Goal: Task Accomplishment & Management: Use online tool/utility

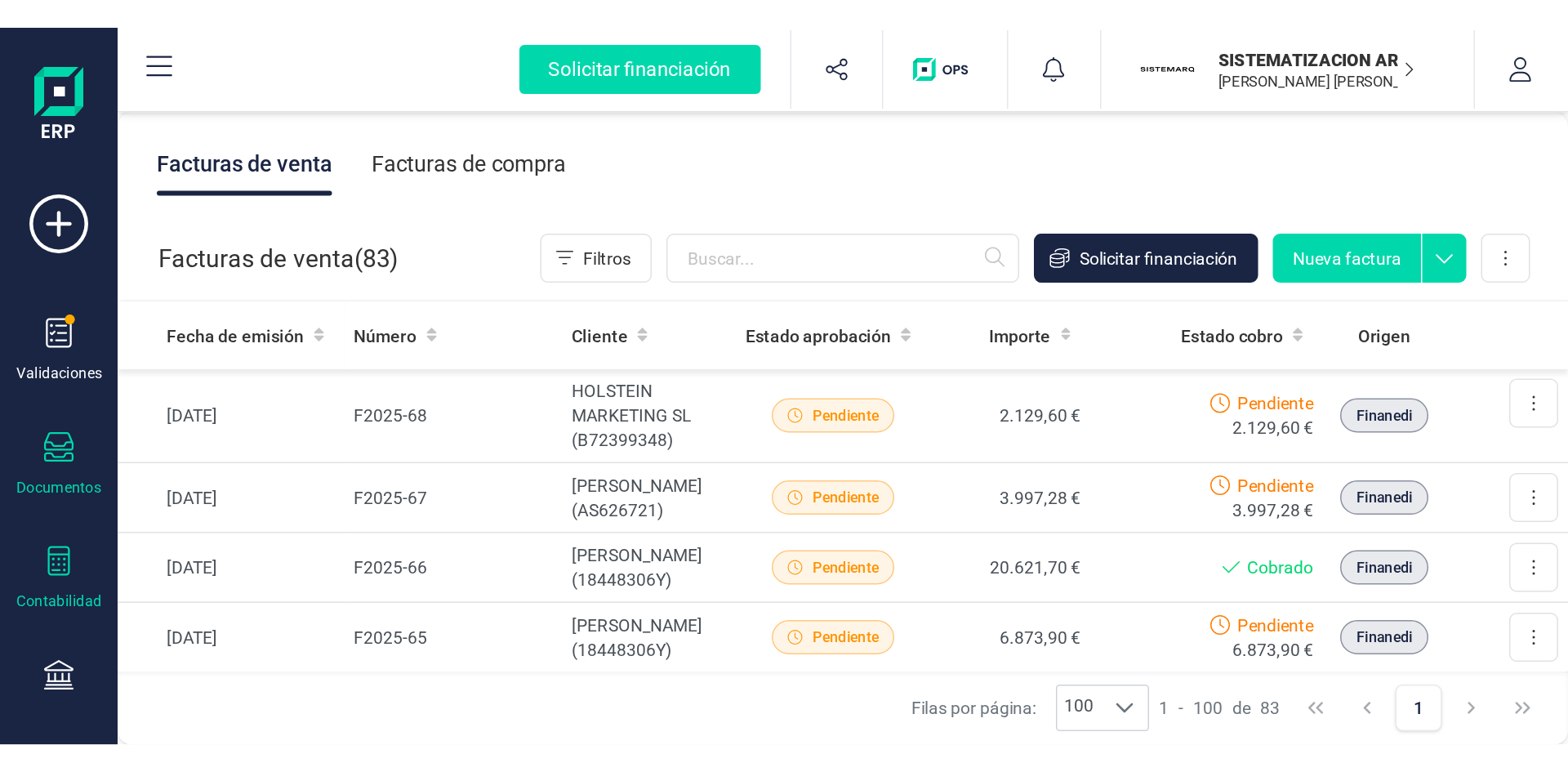
scroll to position [333, 0]
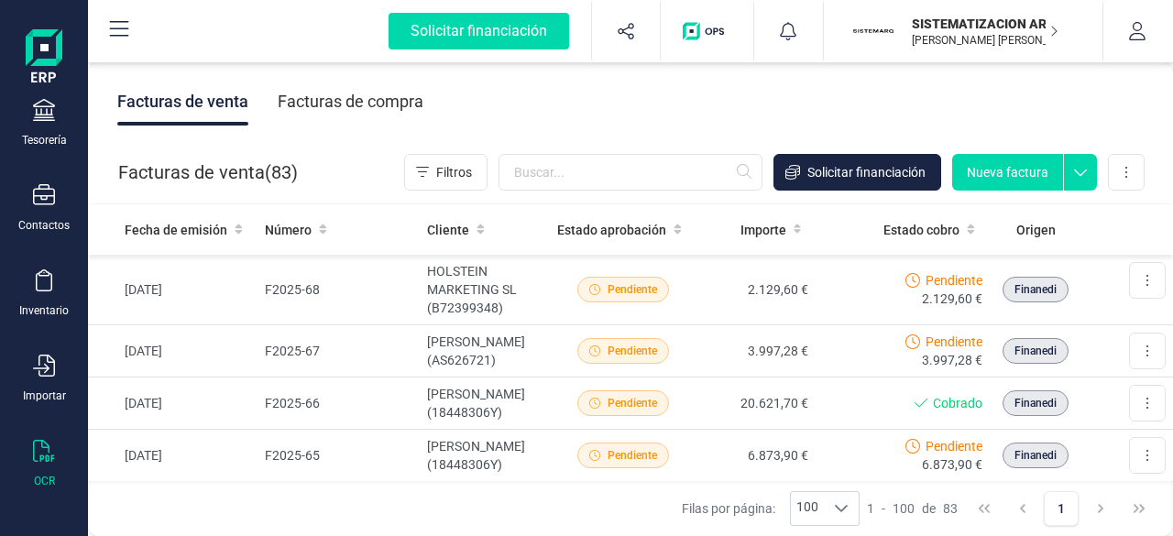
click at [35, 455] on icon at bounding box center [44, 451] width 22 height 22
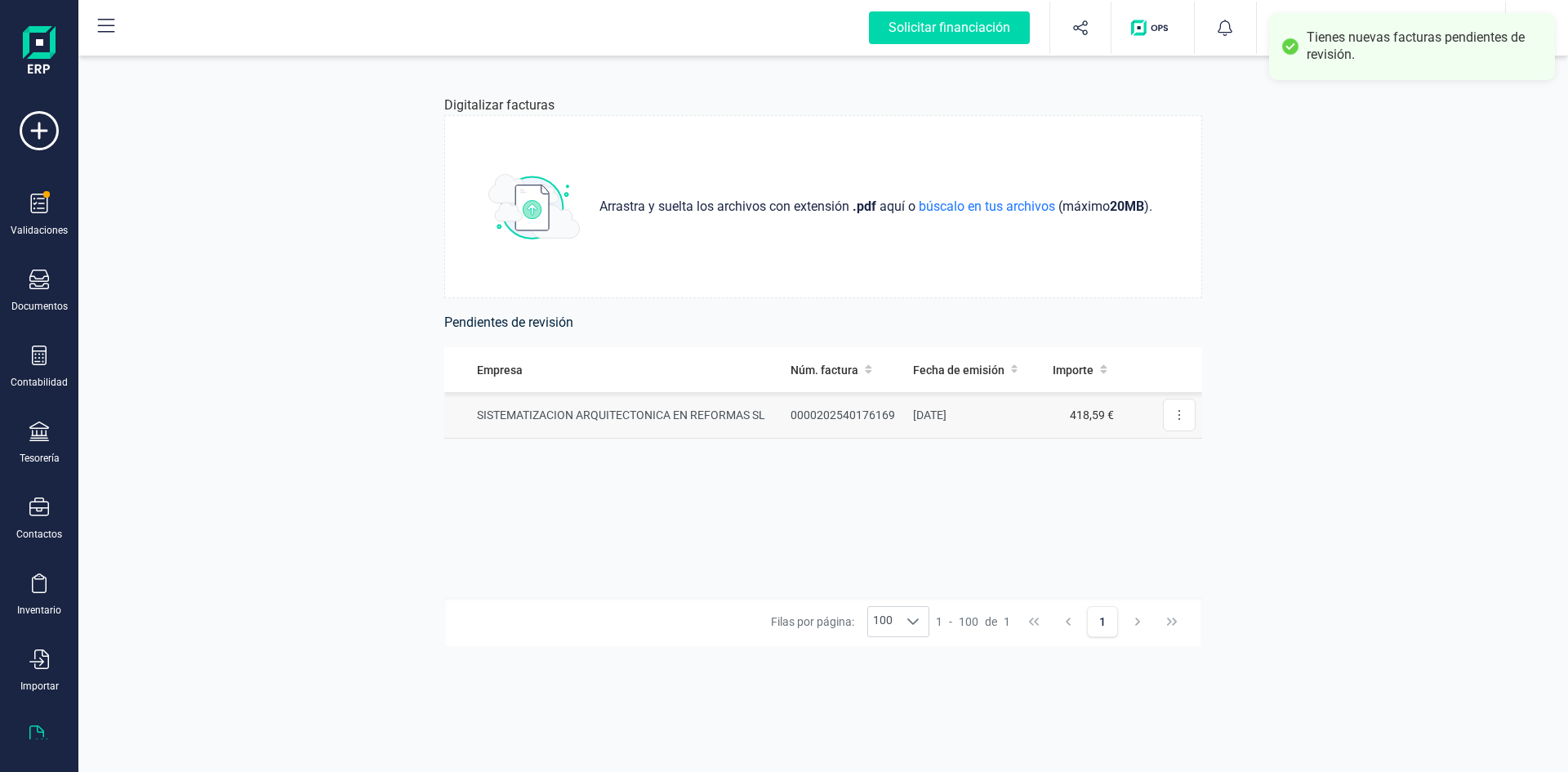
click at [1009, 407] on td "[DATE]" at bounding box center [972, 415] width 130 height 46
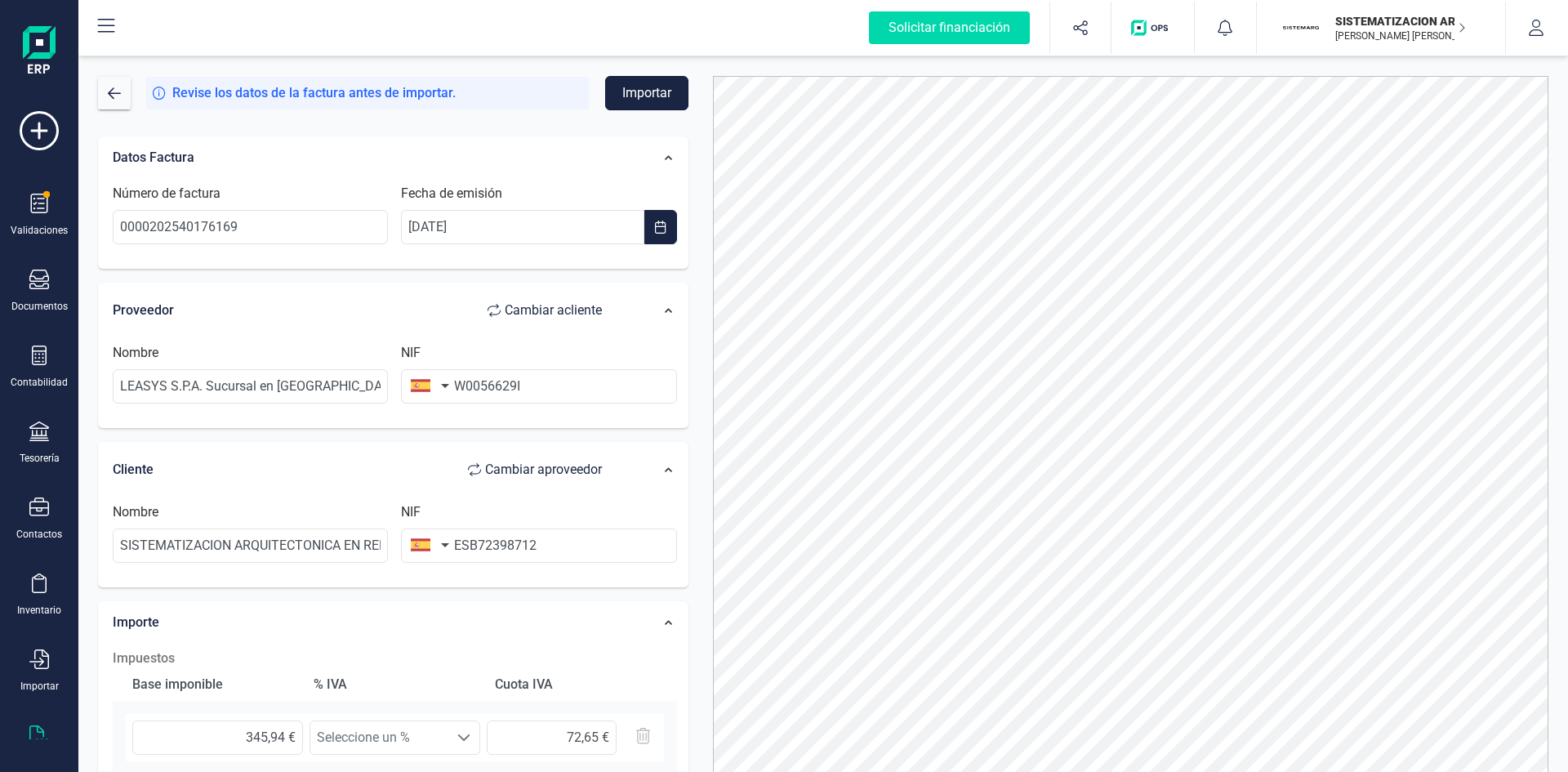
click at [643, 94] on button "Importar" at bounding box center [646, 93] width 83 height 34
drag, startPoint x: 472, startPoint y: 544, endPoint x: 428, endPoint y: 549, distance: 44.3
click at [428, 477] on div "NIF ESB72398712 El nif no [PERSON_NAME]." at bounding box center [538, 542] width 288 height 79
type input "B72398712"
click at [465, 477] on li "B72398712" at bounding box center [538, 586] width 275 height 33
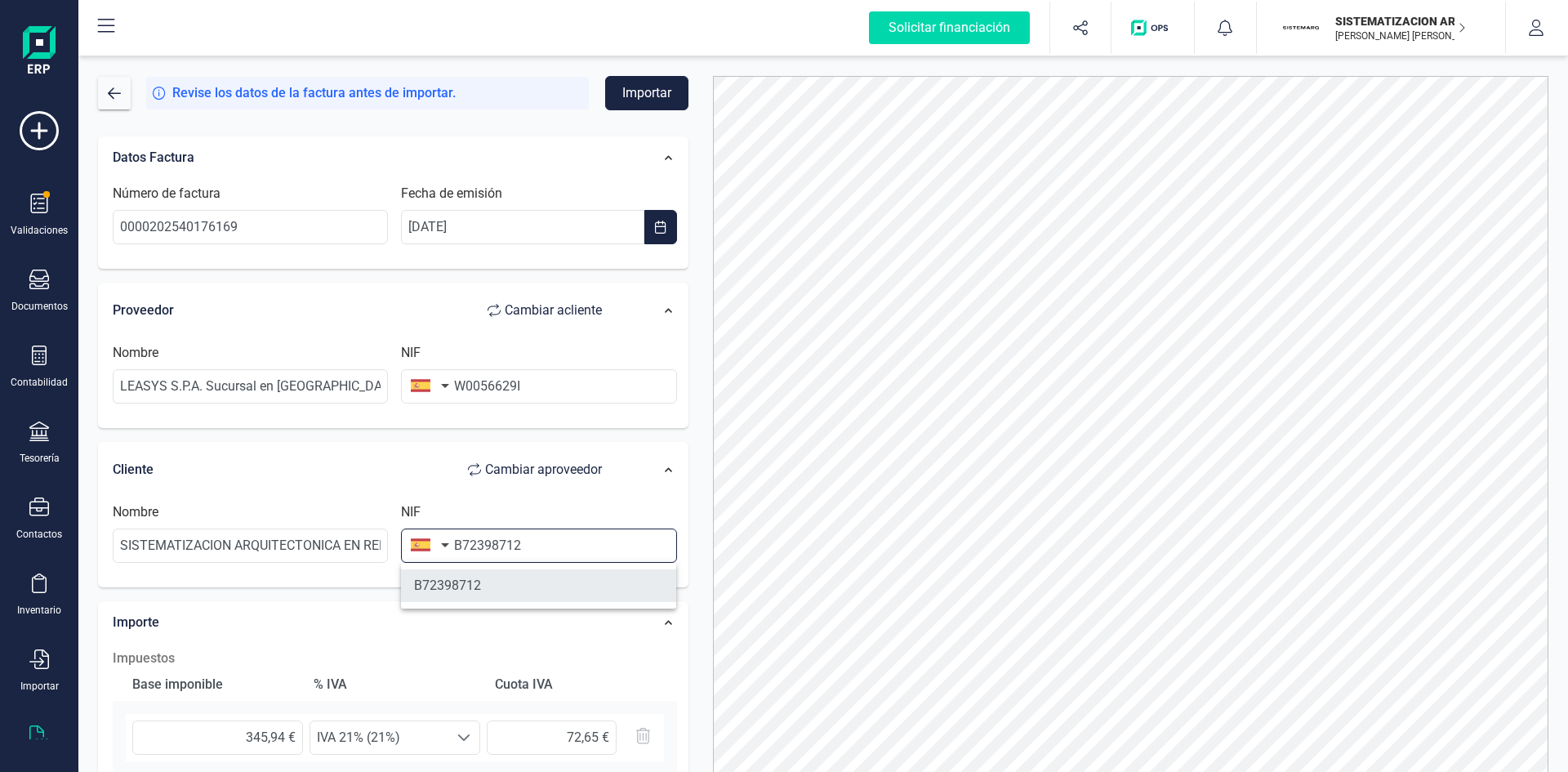
type input "SISTEMATIZACION ARQUITECTONICA EN REFORMAS SL"
click at [639, 124] on div "Datos Factura Número de factura 0000202540176169 Fecha de emisión [DATE] Provee…" at bounding box center [393, 604] width 615 height 961
click at [641, 85] on button "Importar" at bounding box center [646, 93] width 83 height 34
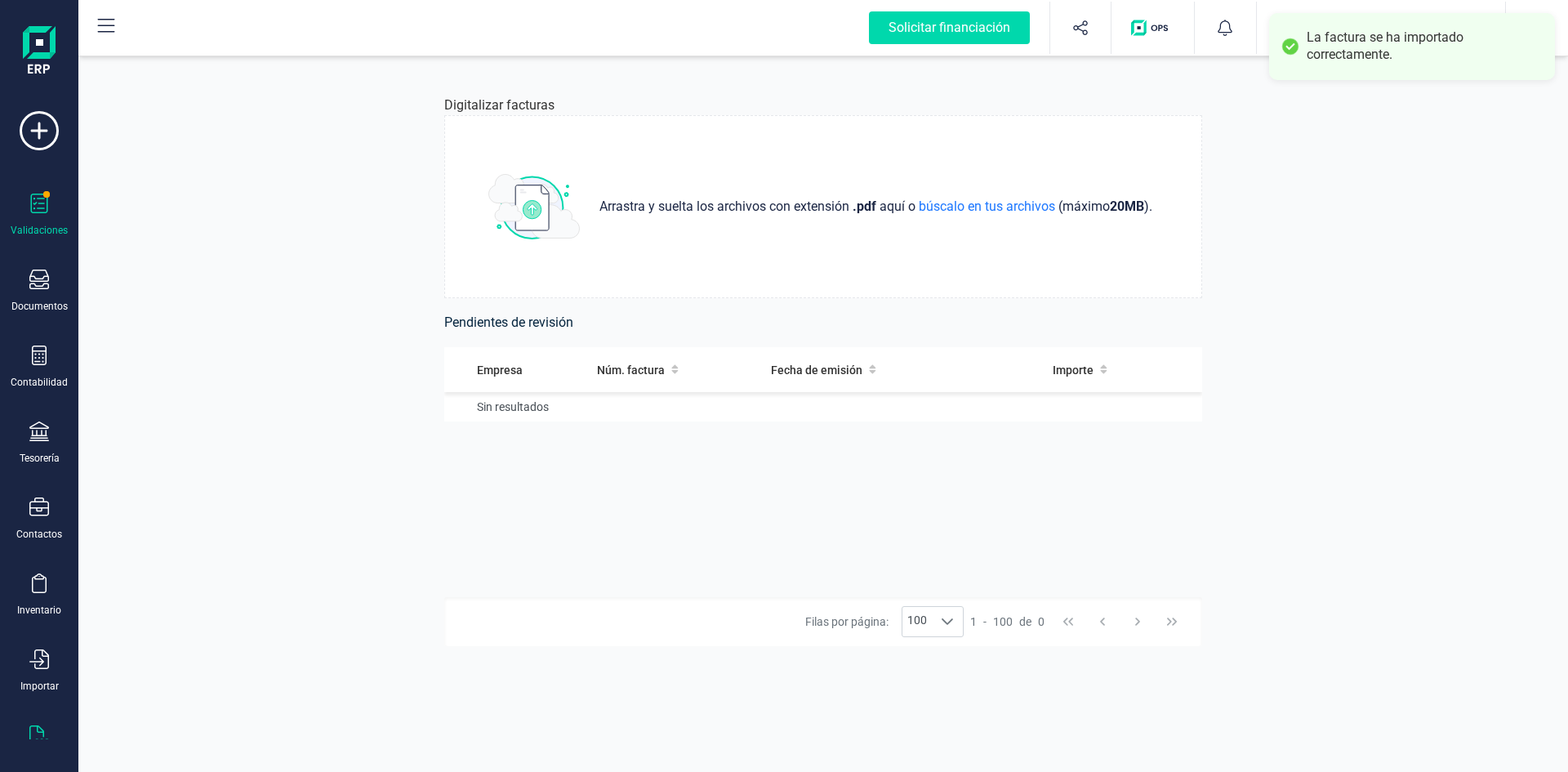
click at [26, 209] on div "Validaciones" at bounding box center [38, 215] width 65 height 44
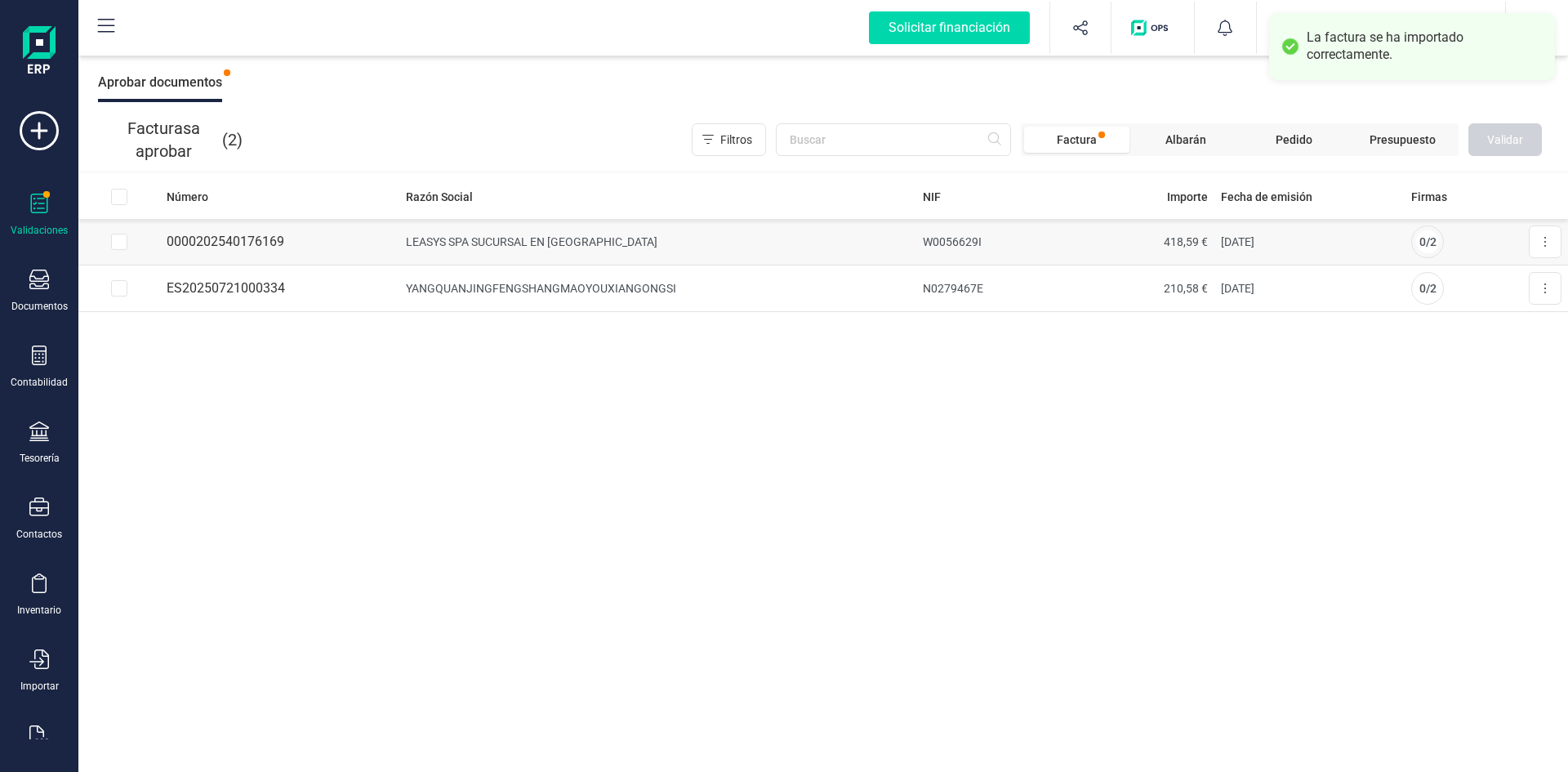
click at [213, 232] on td "0000202540176169" at bounding box center [280, 242] width 239 height 46
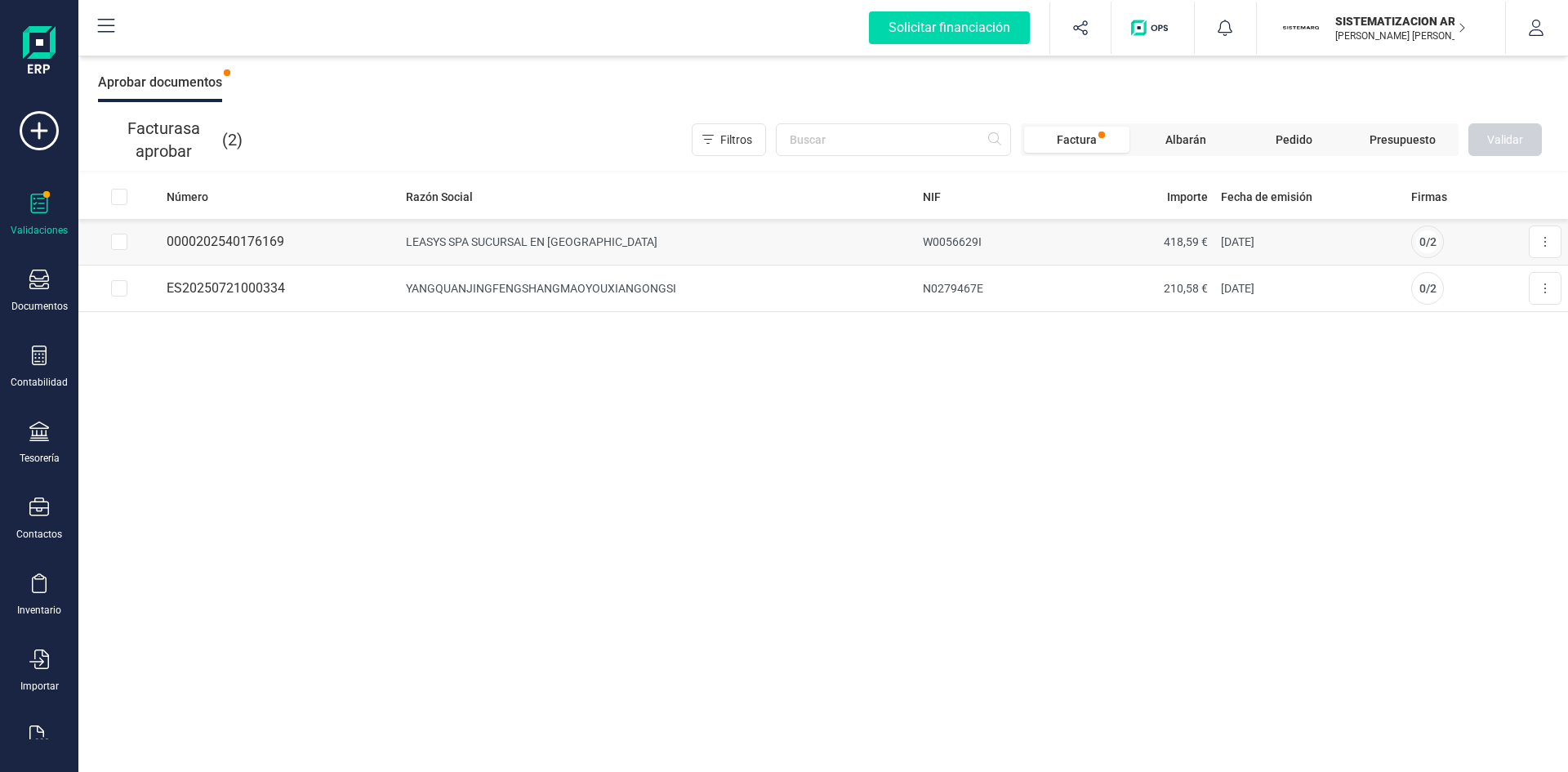
click at [117, 255] on td at bounding box center [119, 242] width 82 height 46
click at [124, 242] on input "Row Selected 94b2d527-7856-4155-a273-036921463434" at bounding box center [119, 242] width 16 height 16
checkbox input "true"
click at [1045, 133] on button "Validar" at bounding box center [1506, 139] width 73 height 33
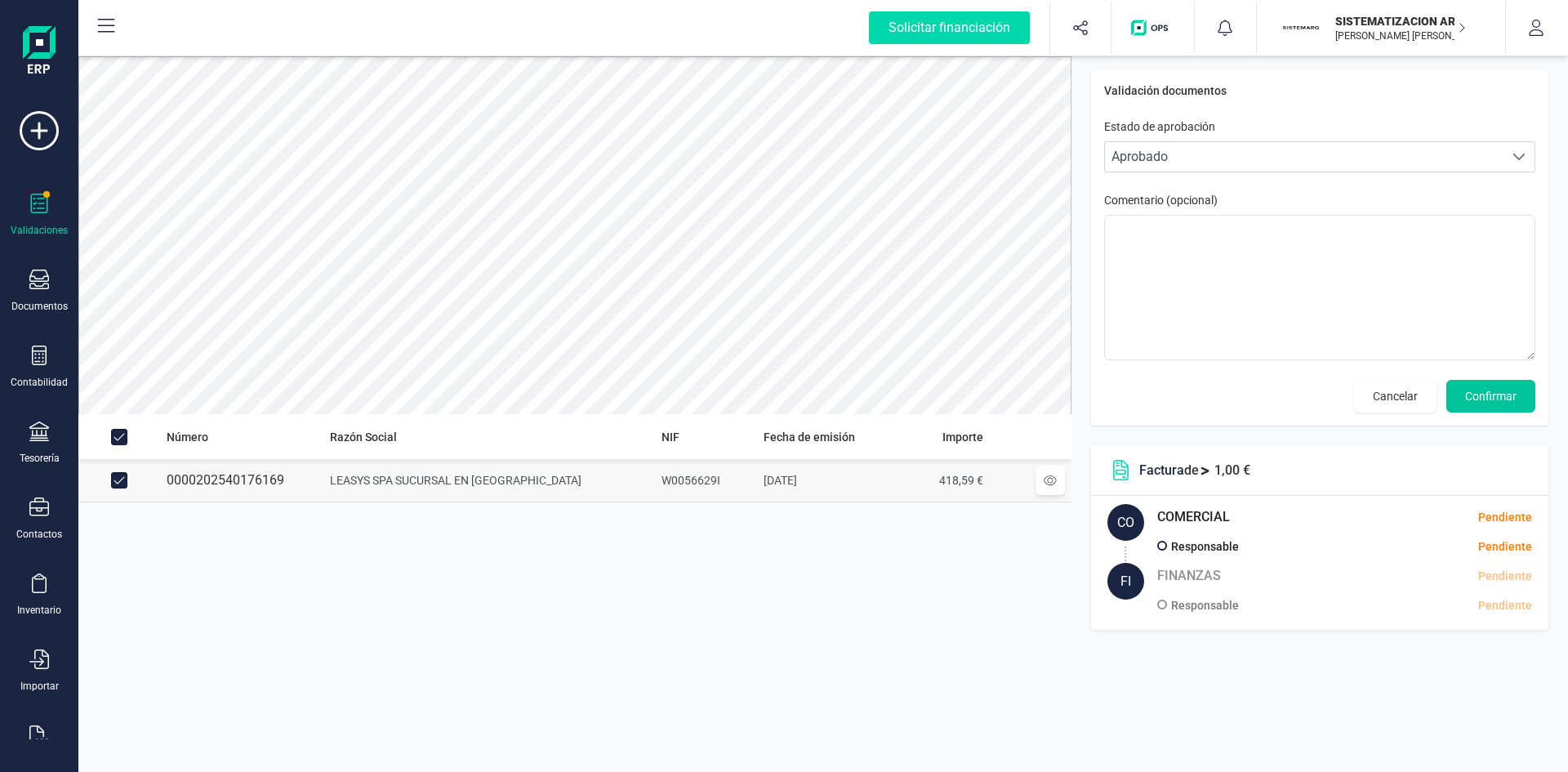
click at [1045, 403] on span "Confirmar" at bounding box center [1491, 396] width 52 height 16
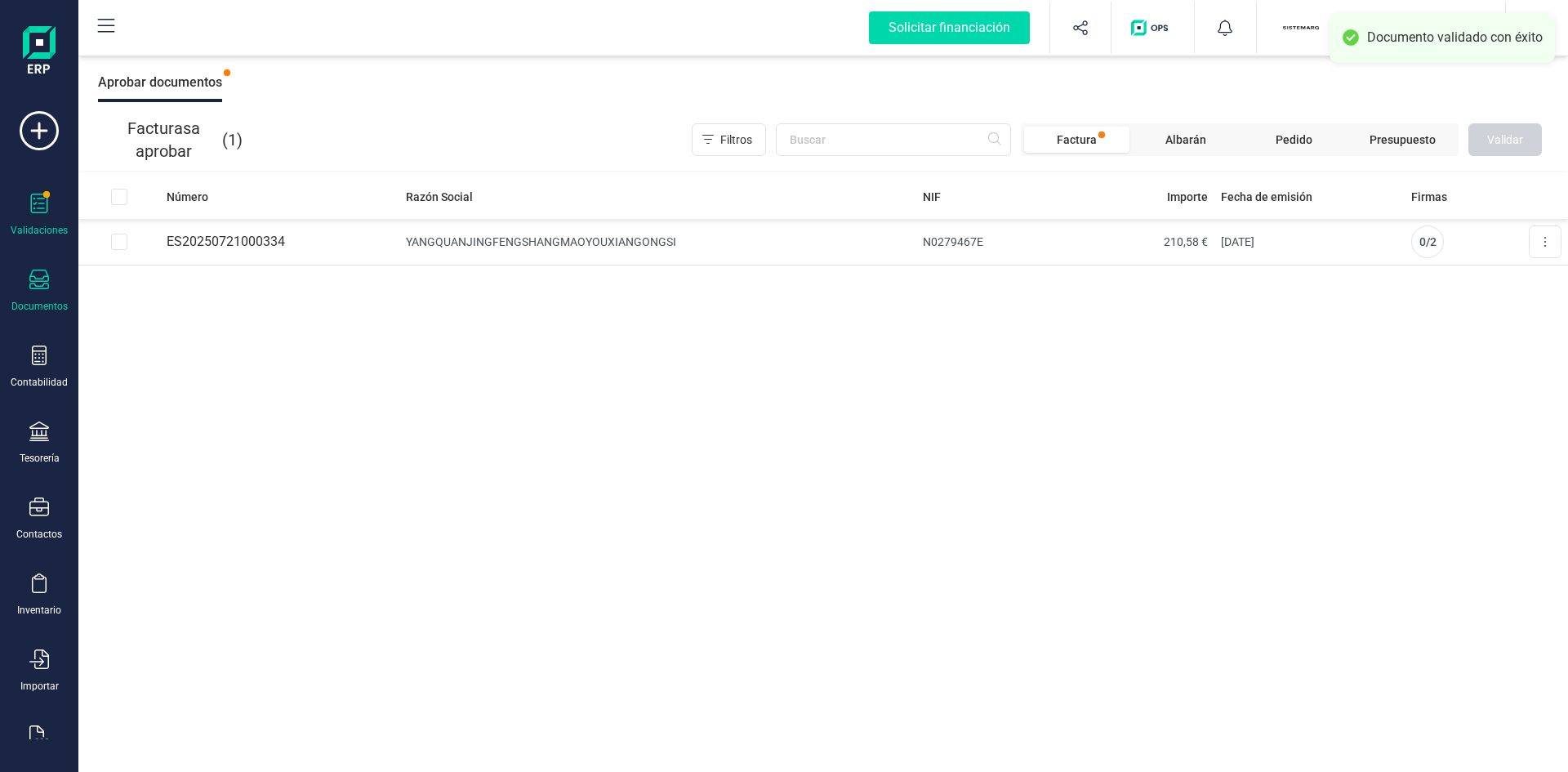
click at [27, 288] on div "Documentos" at bounding box center [38, 291] width 65 height 44
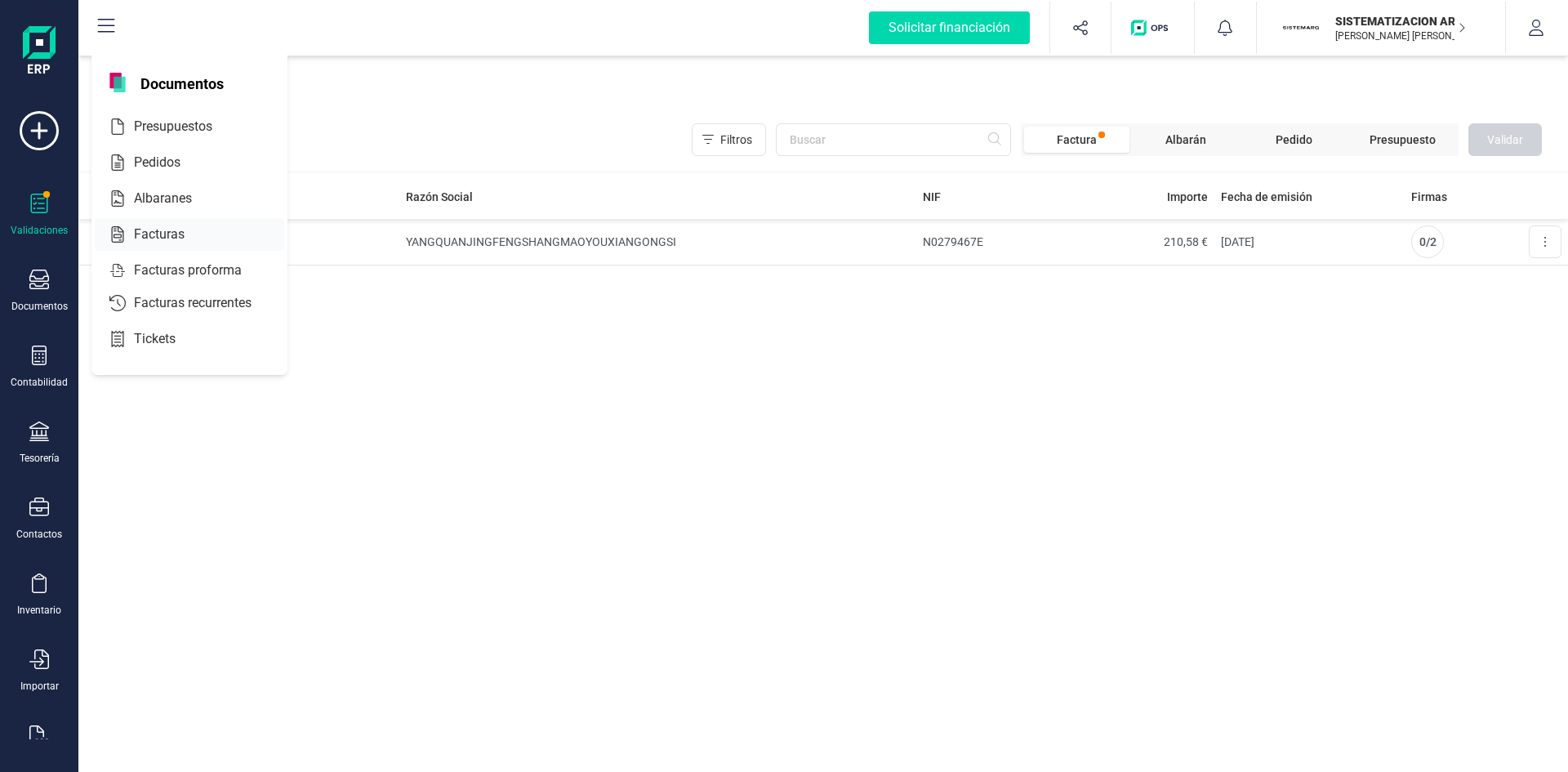
click at [162, 230] on span "Facturas" at bounding box center [170, 234] width 86 height 20
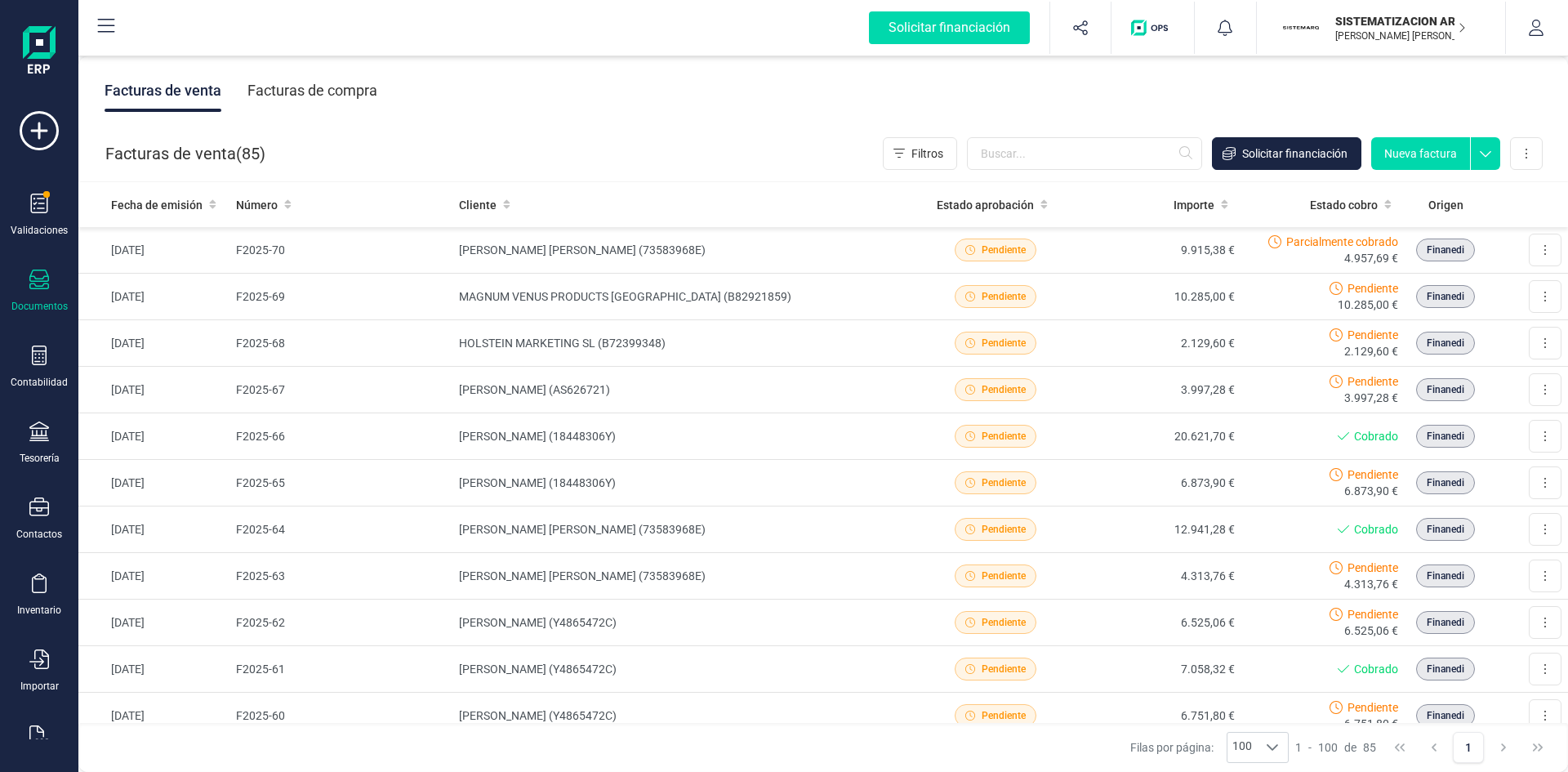
click at [45, 279] on icon at bounding box center [39, 279] width 20 height 20
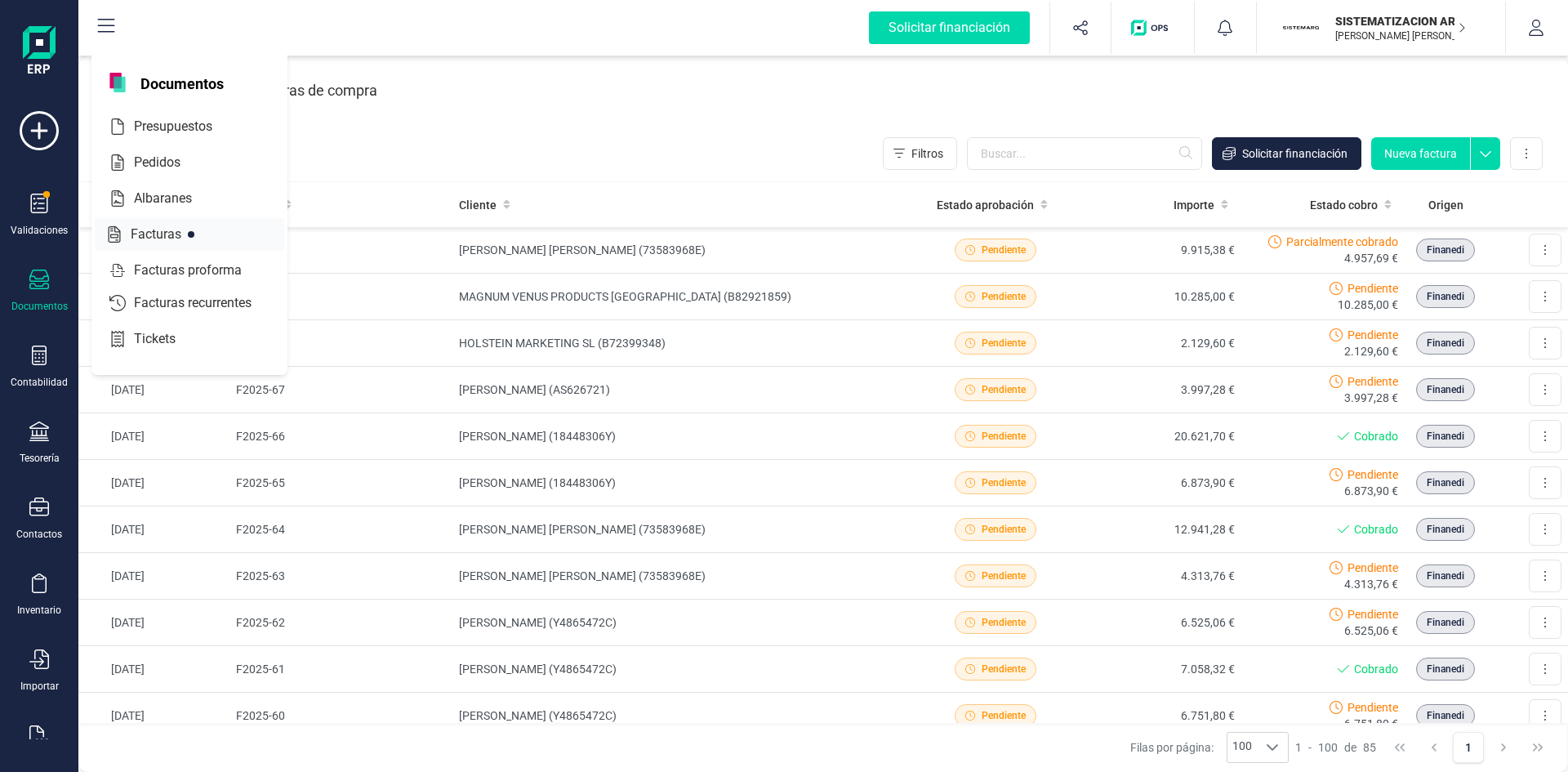
click at [171, 232] on span "Facturas" at bounding box center [167, 234] width 86 height 20
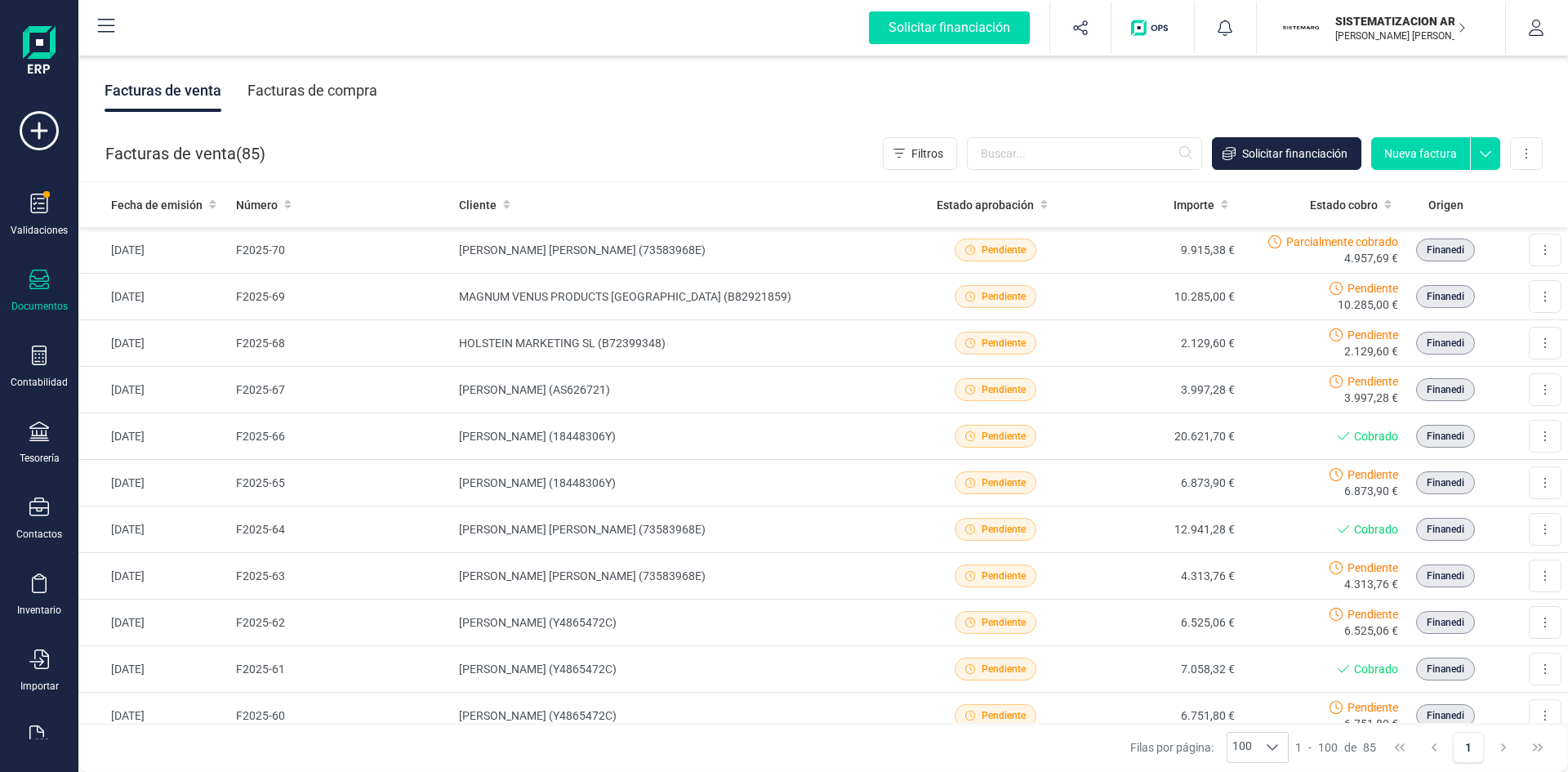
click at [374, 102] on div "Facturas de compra" at bounding box center [313, 91] width 130 height 43
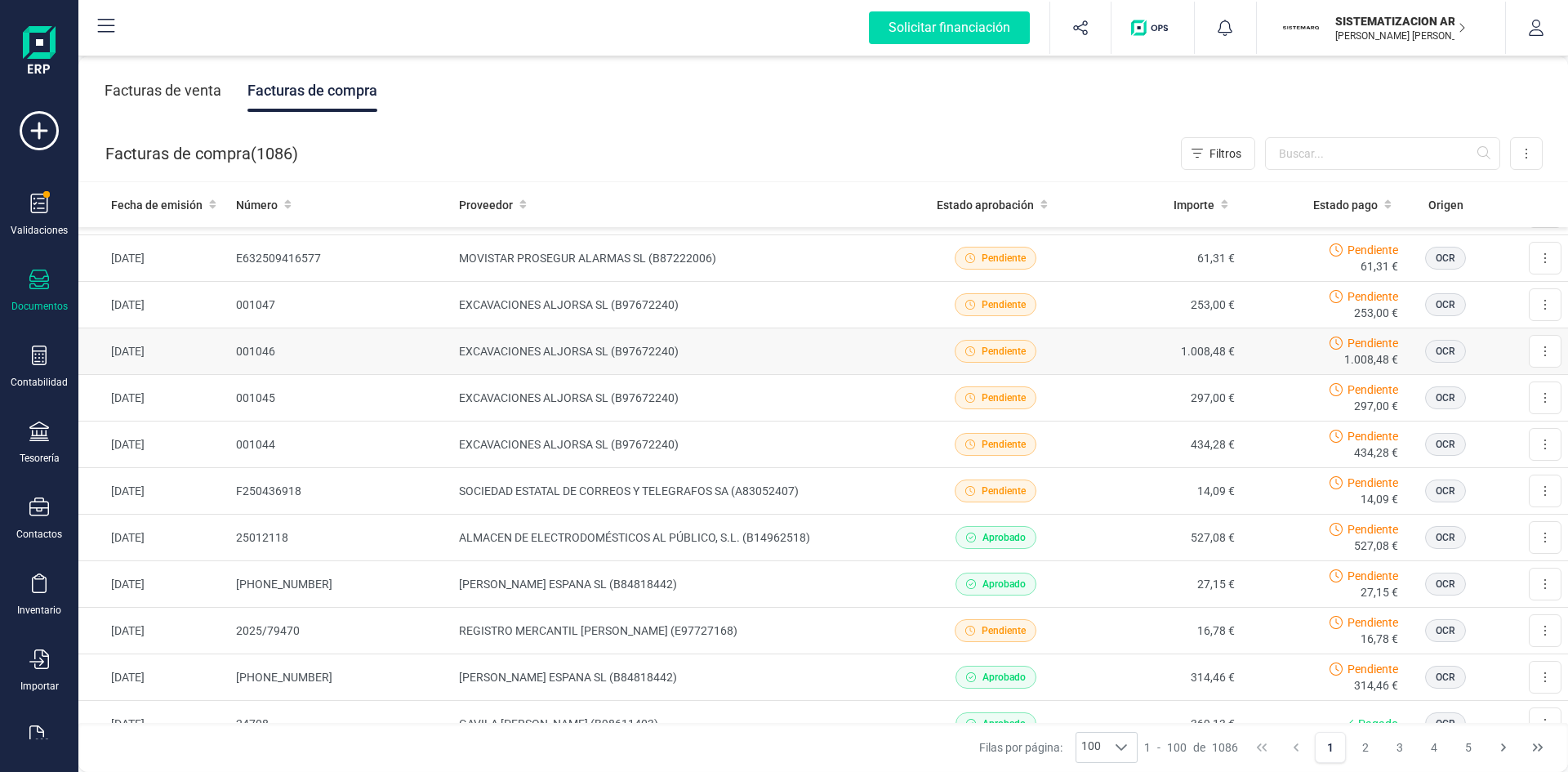
scroll to position [138, 0]
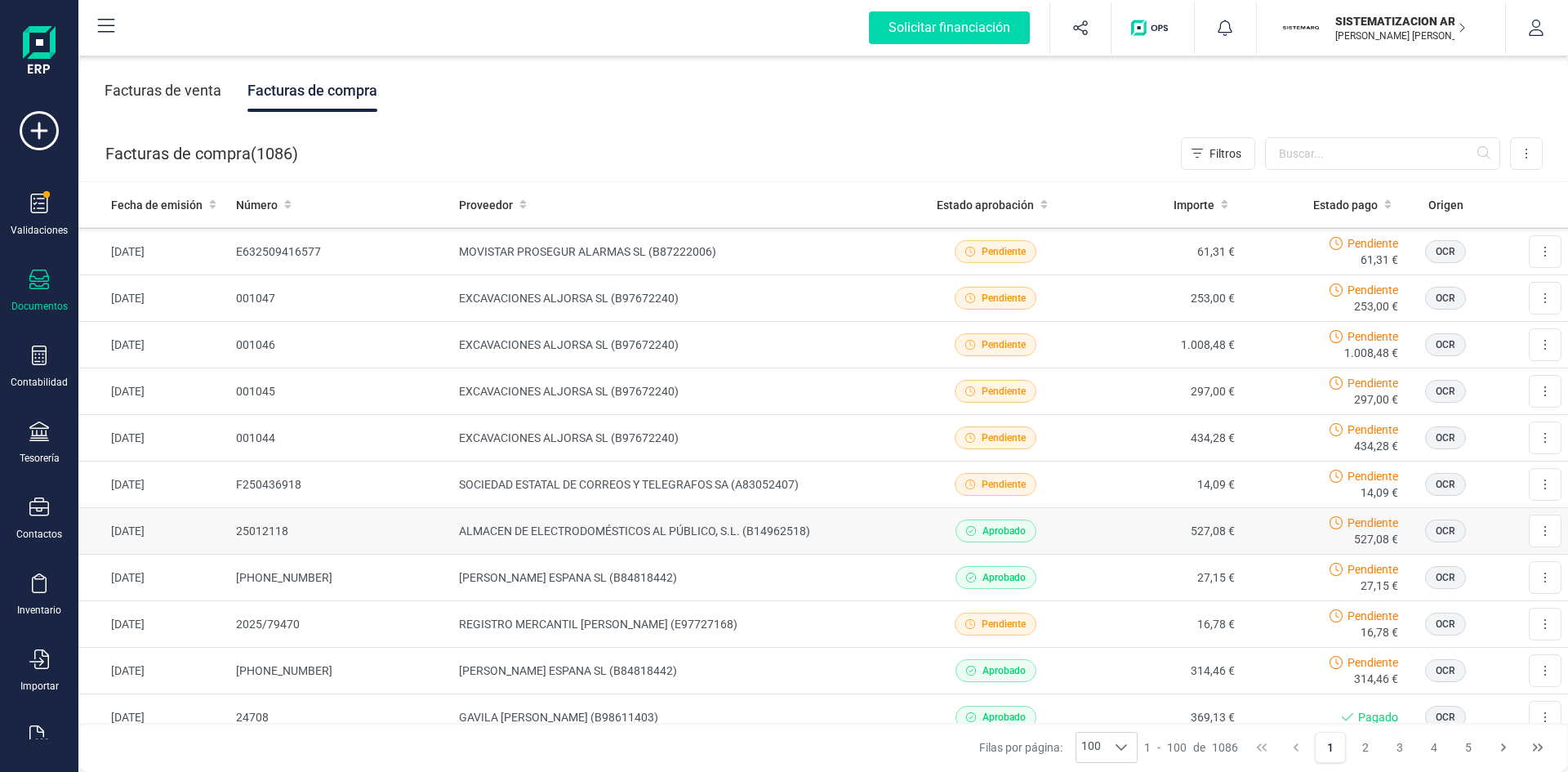
click at [843, 477] on td "ALMACEN DE ELECTRODOMÉSTICOS AL PÚBLICO, S.L. (B14962518)" at bounding box center [683, 531] width 461 height 46
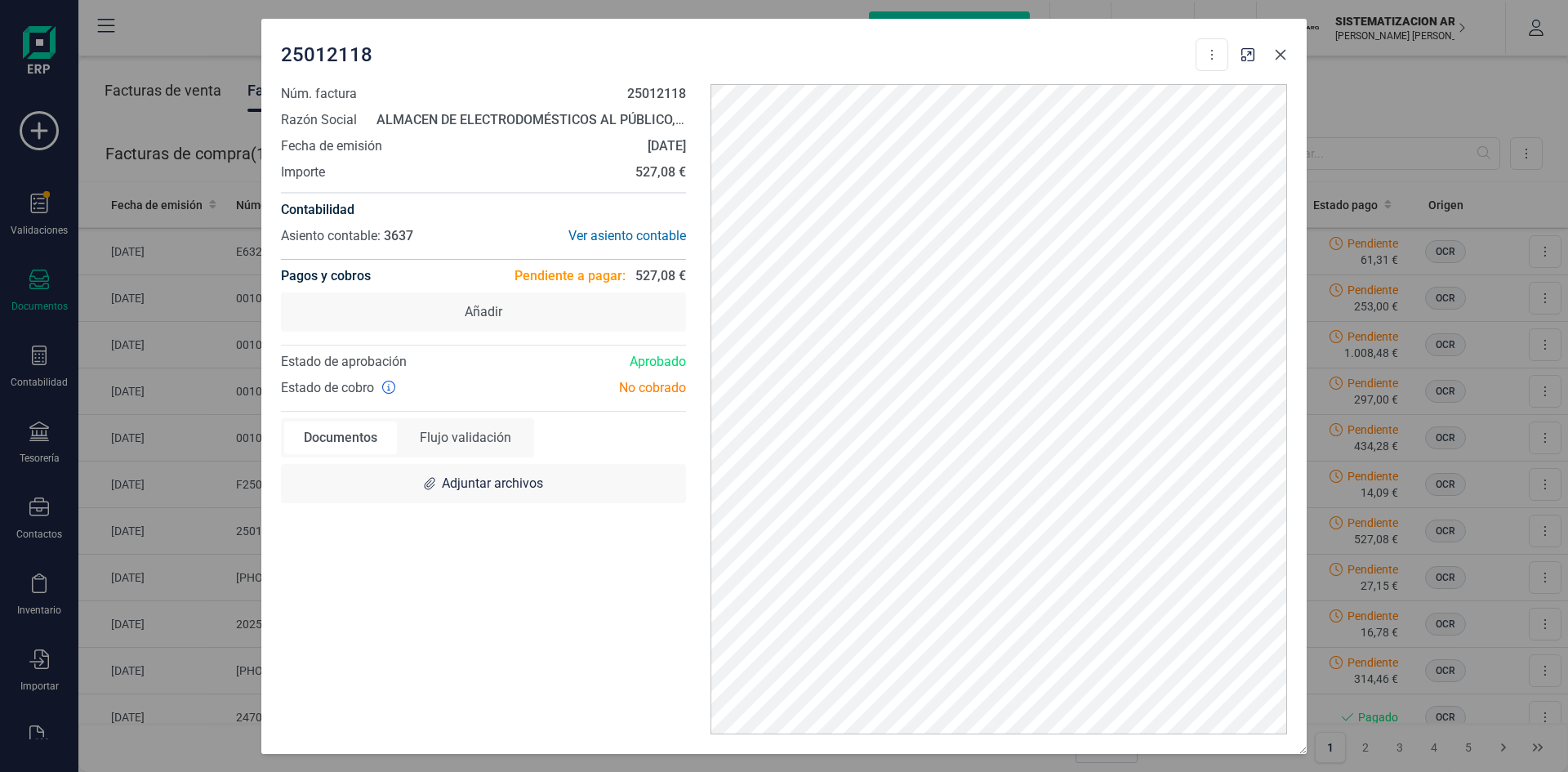
click at [1045, 55] on icon "Close" at bounding box center [1280, 54] width 13 height 13
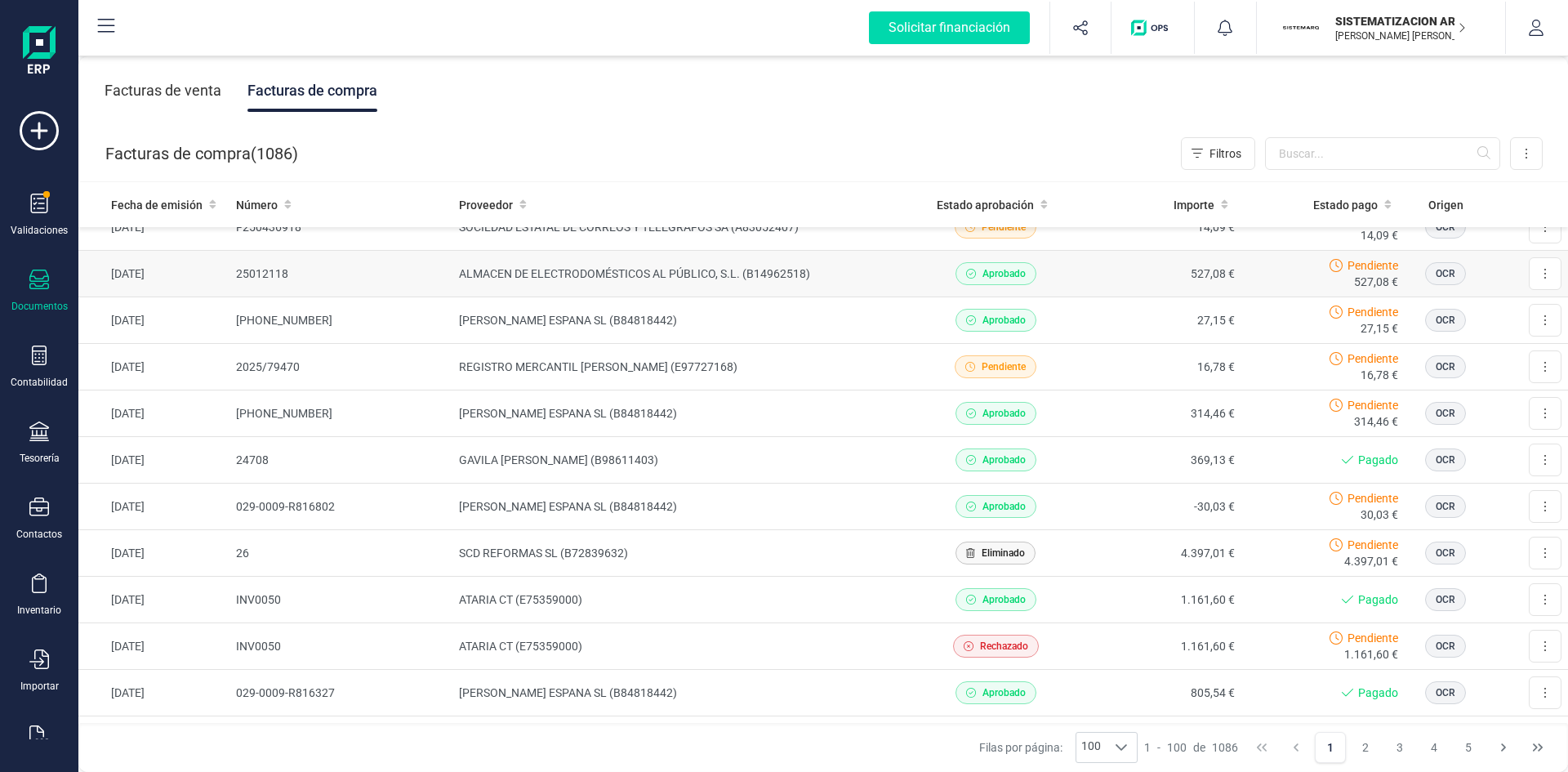
scroll to position [396, 0]
click at [1045, 466] on td "369,13 €" at bounding box center [1160, 459] width 164 height 46
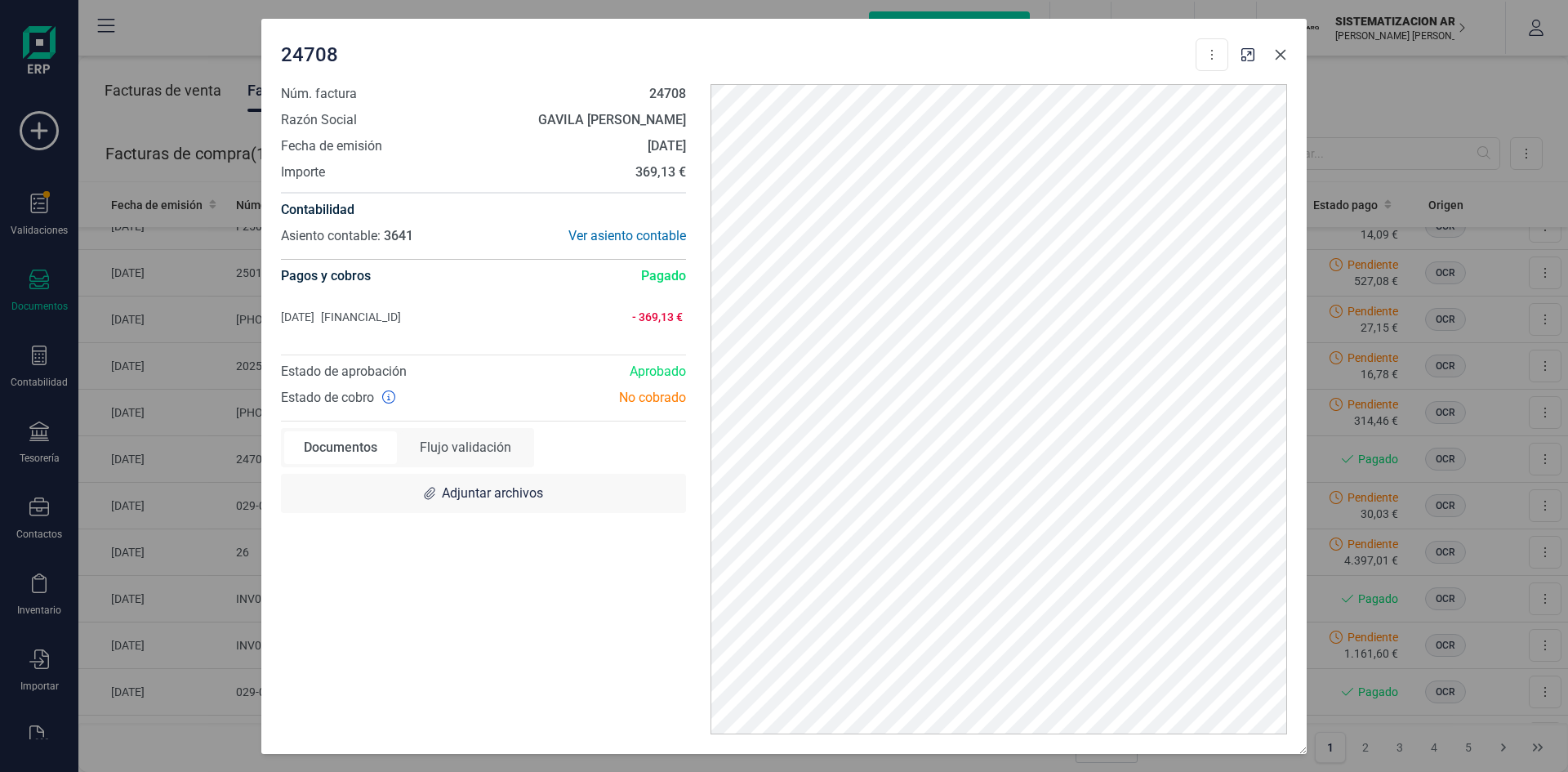
click at [1045, 55] on icon "Close" at bounding box center [1280, 54] width 13 height 13
